Goal: Information Seeking & Learning: Learn about a topic

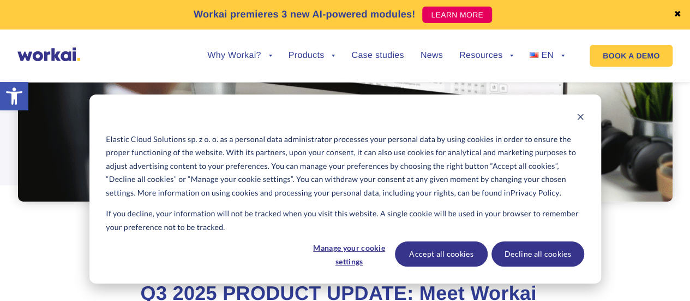
drag, startPoint x: 696, startPoint y: 10, endPoint x: 696, endPoint y: 24, distance: 13.6
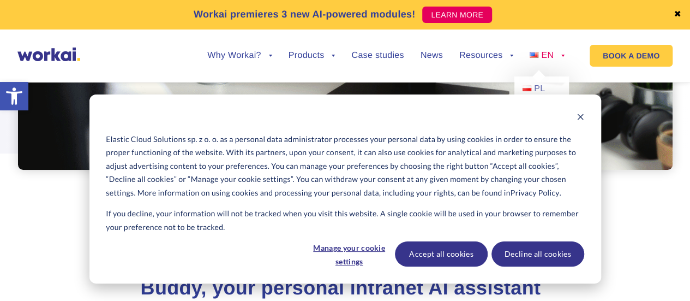
click at [557, 51] on link "EN" at bounding box center [547, 55] width 35 height 9
click at [579, 115] on icon "Dismiss cookie banner" at bounding box center [581, 117] width 8 height 8
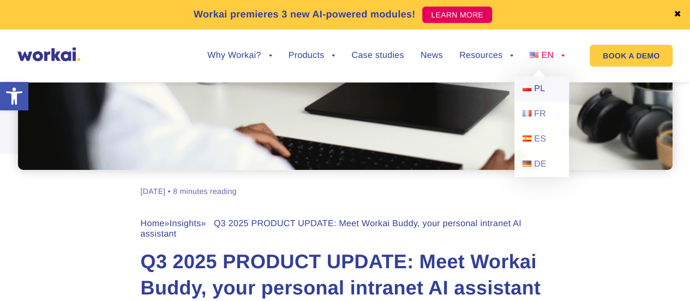
click at [534, 99] on link "PL" at bounding box center [541, 88] width 55 height 25
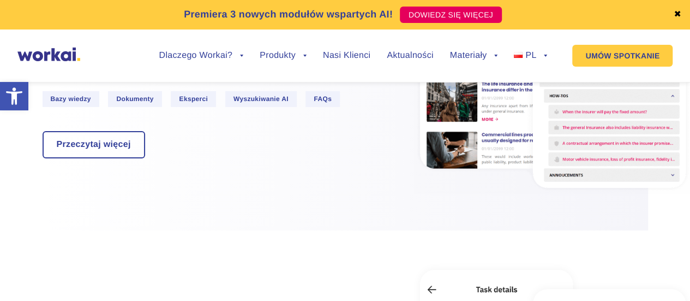
scroll to position [944, 0]
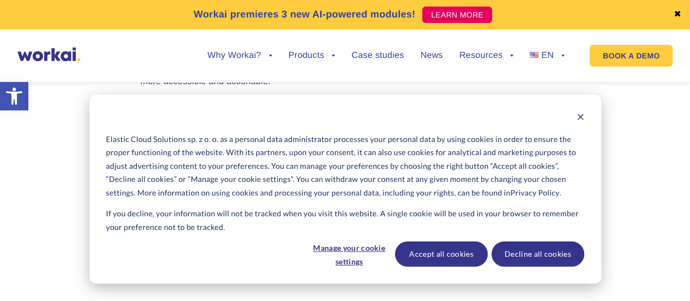
scroll to position [1533, 0]
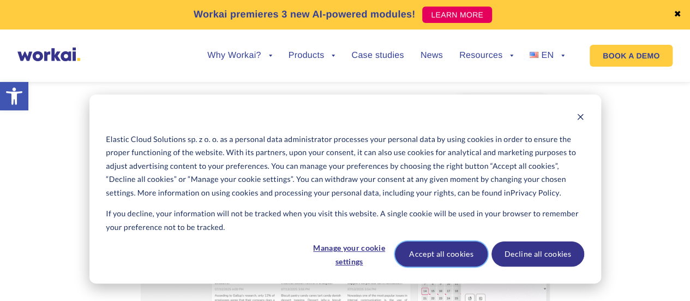
click at [447, 248] on button "Accept all cookies" at bounding box center [441, 253] width 93 height 25
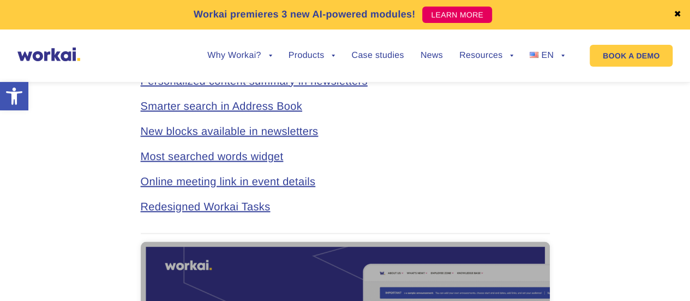
scroll to position [520, 0]
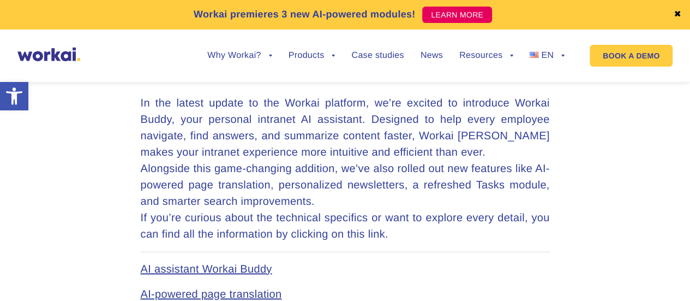
click at [217, 267] on link "AI assistant Workai Buddy" at bounding box center [206, 269] width 131 height 12
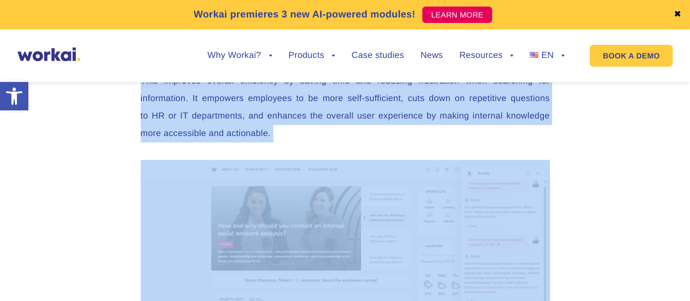
scroll to position [1486, 0]
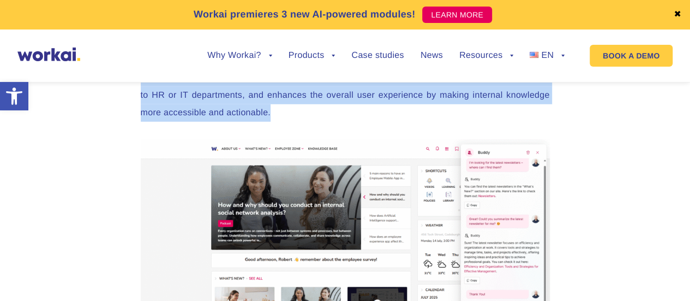
drag, startPoint x: 137, startPoint y: 115, endPoint x: 305, endPoint y: 120, distance: 168.1
copy div "AI assistant Workai Buddy For whom: All users Use case: Instantly finding infor…"
